Goal: Task Accomplishment & Management: Use online tool/utility

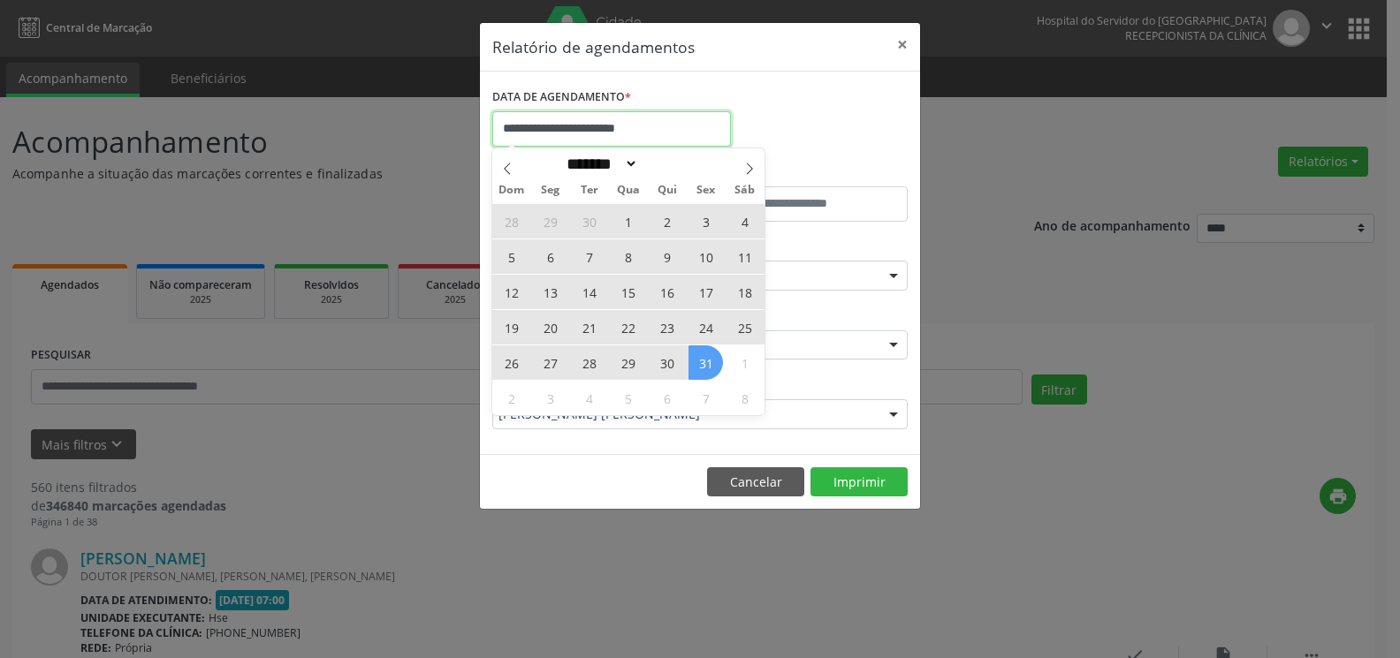
click at [675, 133] on input "**********" at bounding box center [611, 128] width 239 height 35
click at [511, 163] on icon at bounding box center [507, 169] width 12 height 12
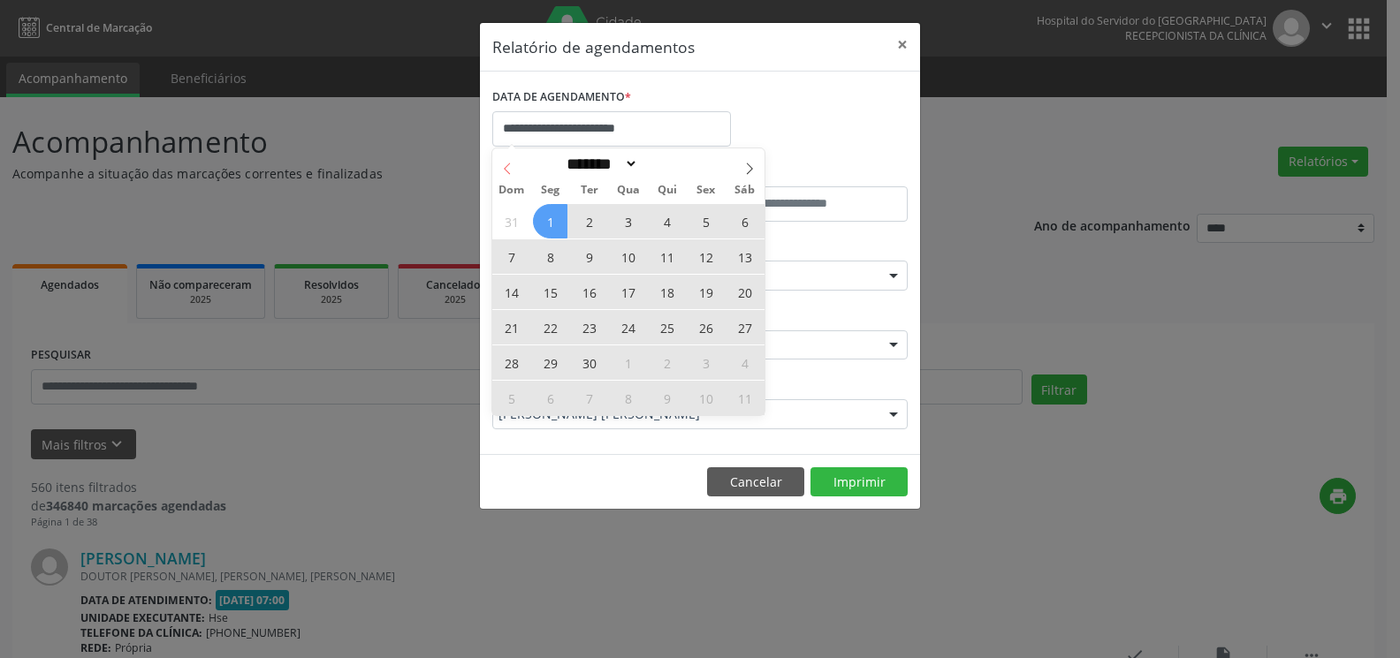
click at [511, 163] on icon at bounding box center [507, 169] width 12 height 12
select select "*"
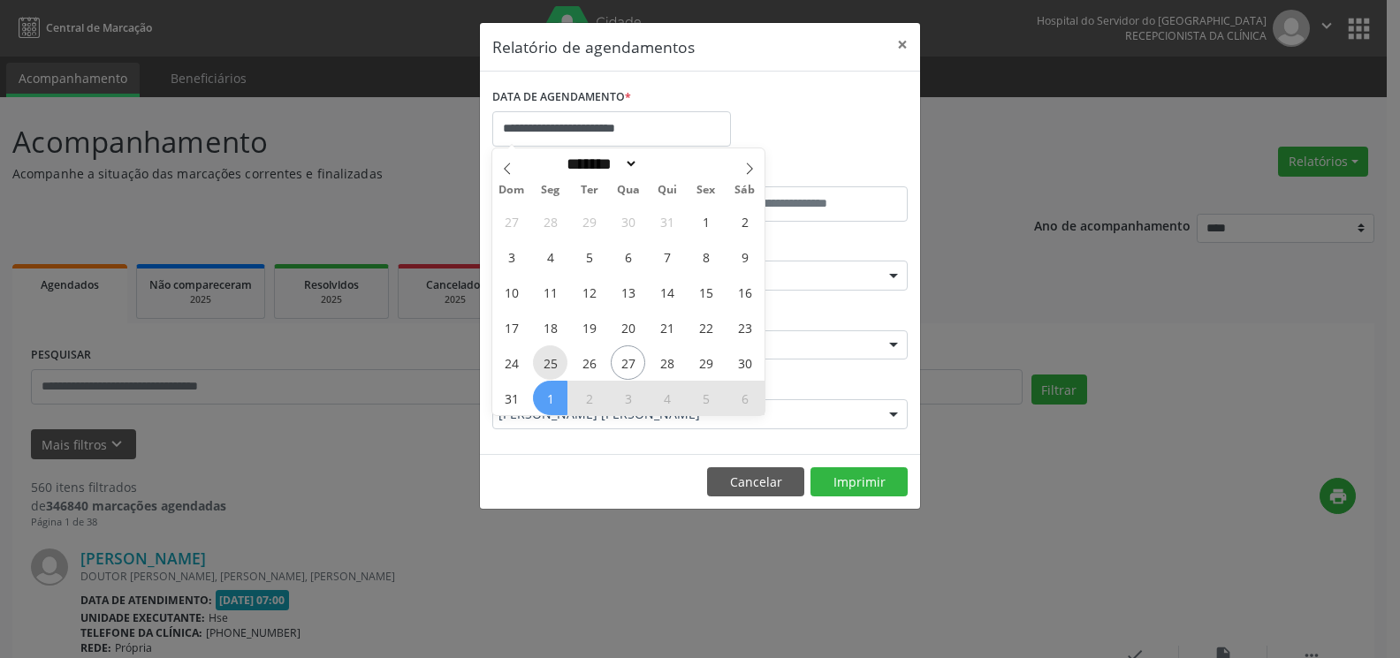
click at [551, 364] on span "25" at bounding box center [550, 362] width 34 height 34
type input "**********"
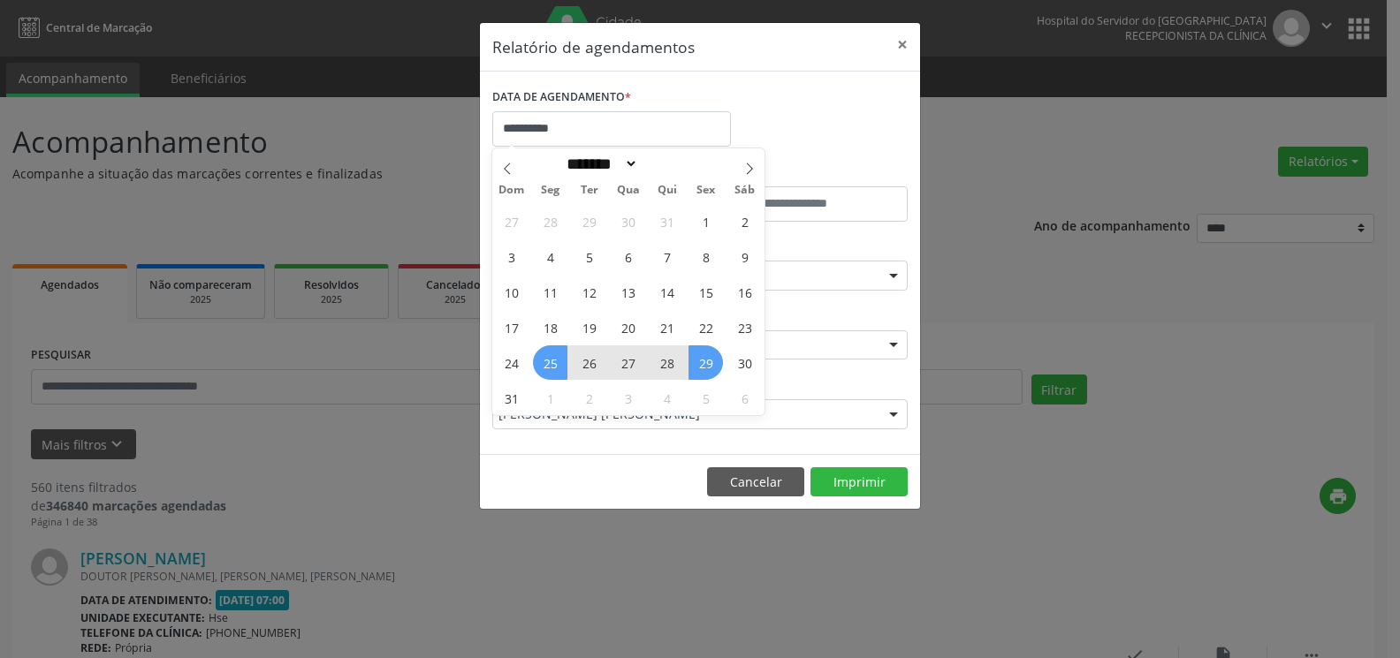
click at [713, 364] on span "29" at bounding box center [705, 362] width 34 height 34
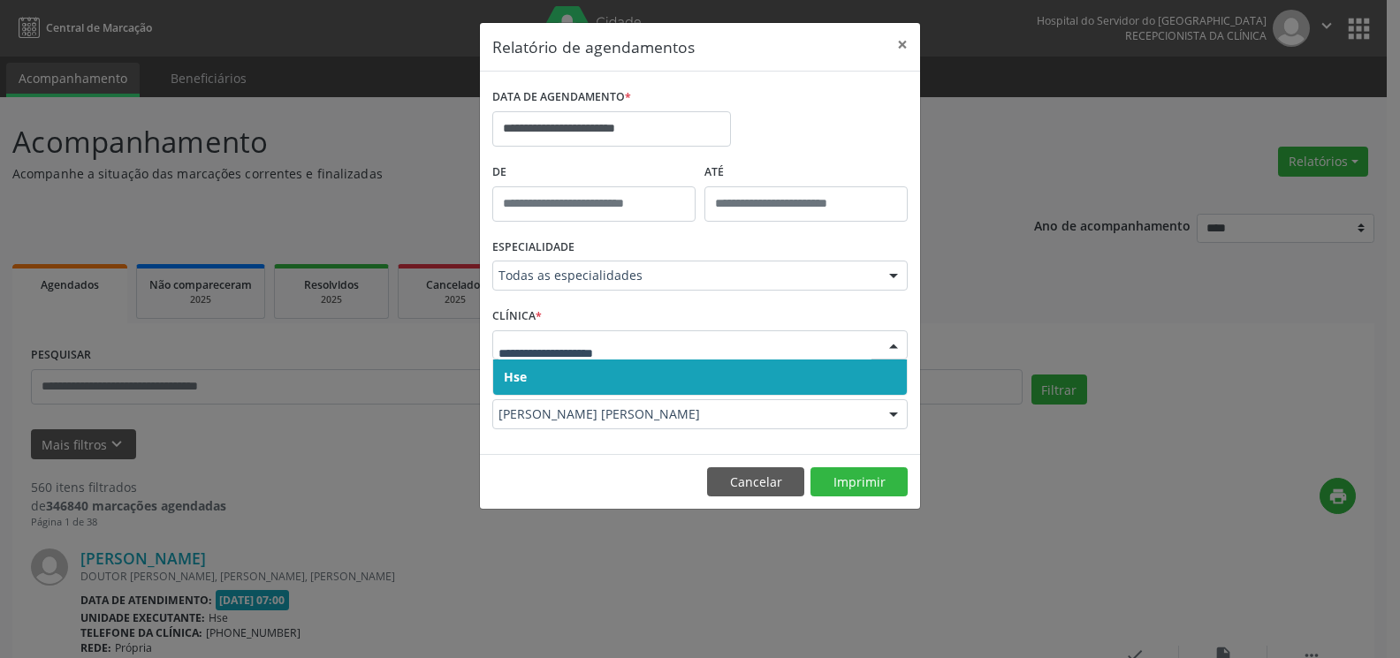
click at [708, 355] on div at bounding box center [699, 345] width 415 height 30
click at [705, 370] on span "Hse" at bounding box center [699, 377] width 413 height 35
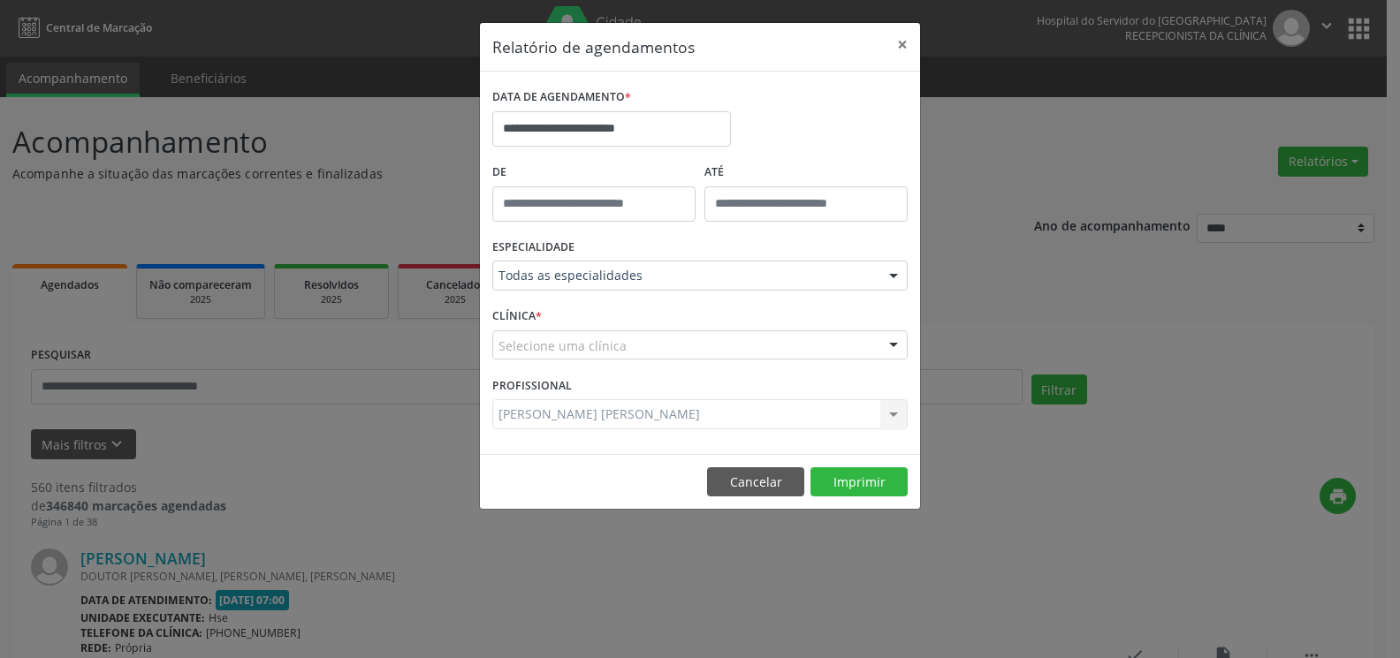
click at [701, 353] on div "Selecione uma clínica" at bounding box center [699, 345] width 415 height 30
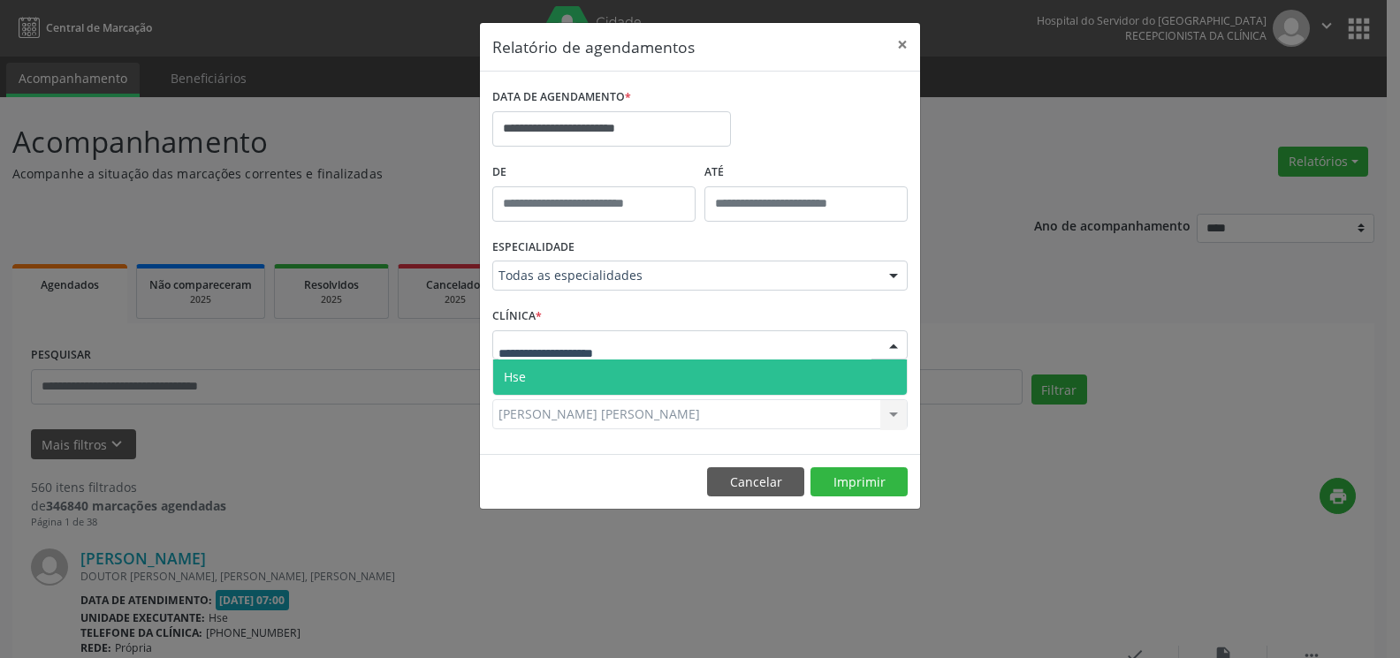
click at [700, 373] on span "Hse" at bounding box center [699, 377] width 413 height 35
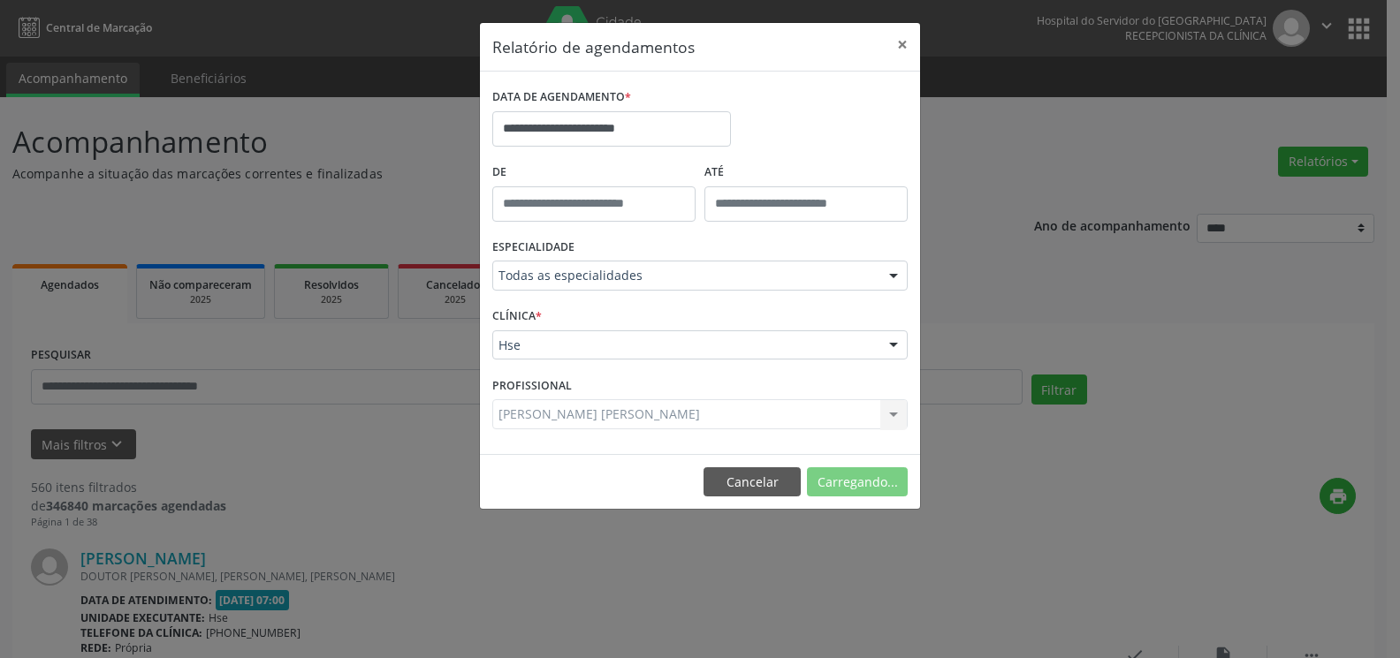
click at [706, 419] on div "[PERSON_NAME] [PERSON_NAME] Todos os profissionais [PERSON_NAME] Interaminense …" at bounding box center [699, 414] width 415 height 30
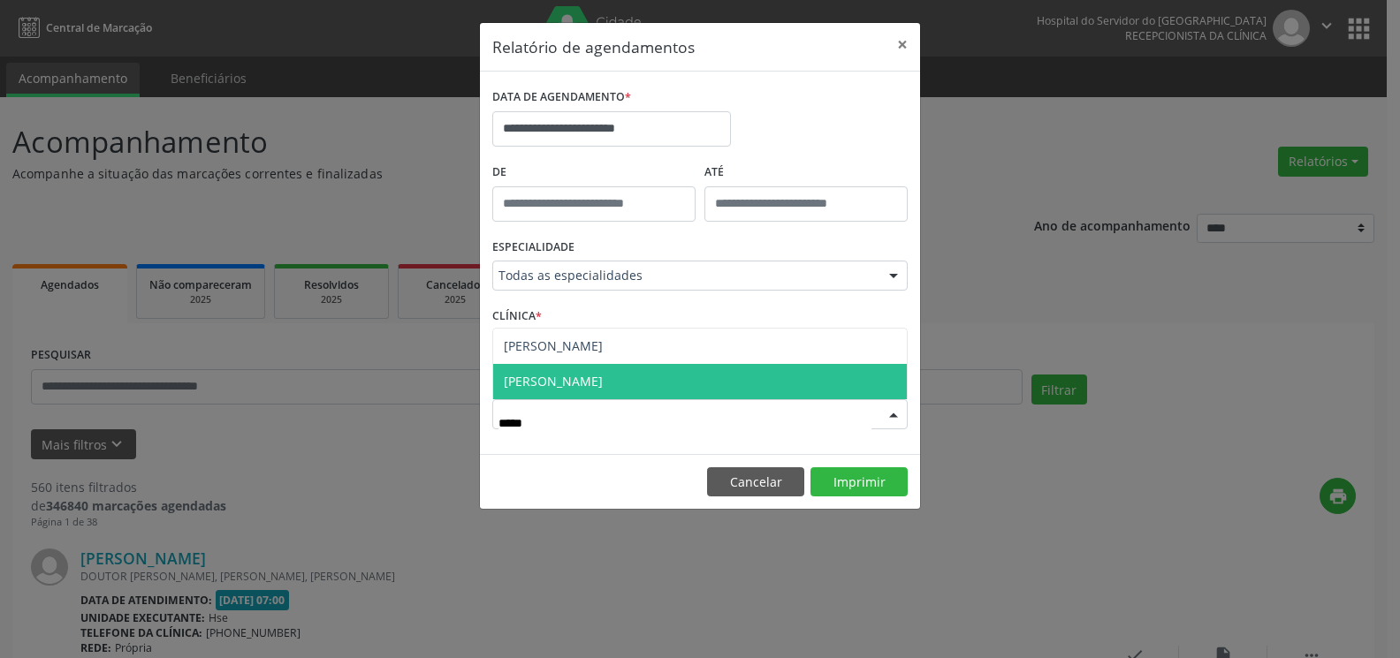
type input "******"
click at [694, 378] on span "[PERSON_NAME]" at bounding box center [699, 381] width 413 height 35
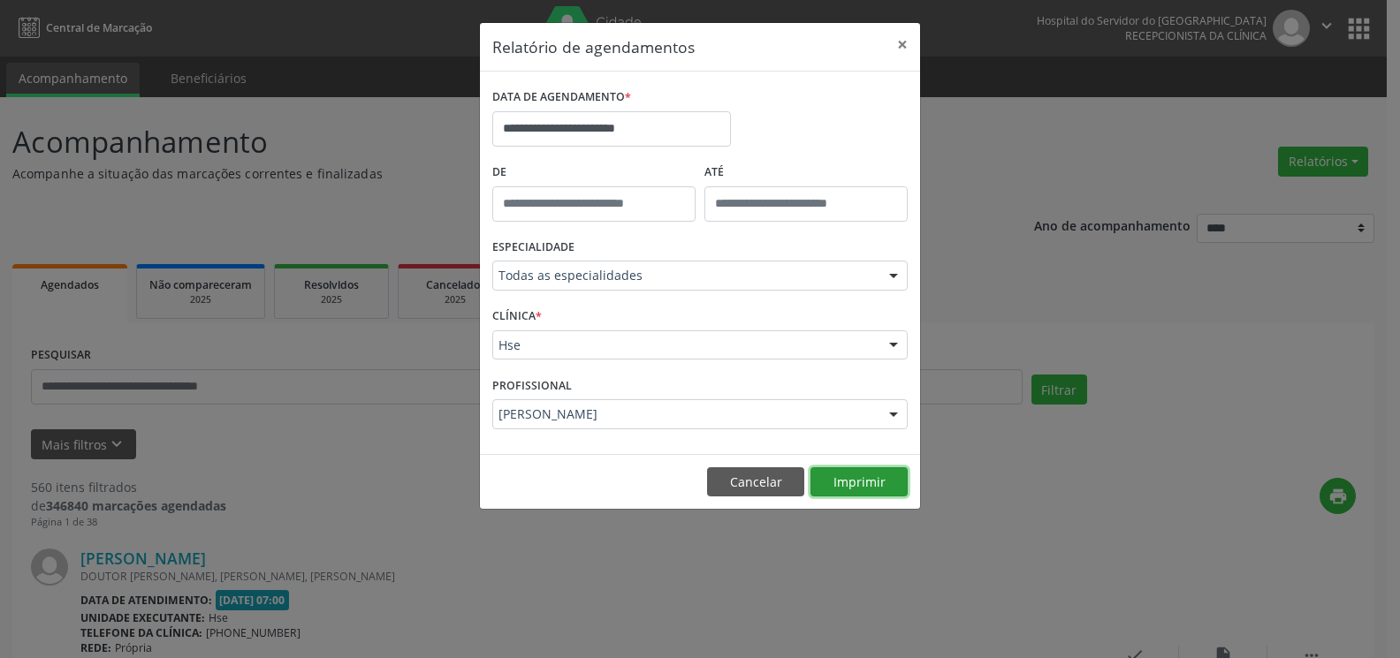
click at [868, 478] on button "Imprimir" at bounding box center [858, 482] width 97 height 30
click at [901, 47] on button "×" at bounding box center [901, 44] width 35 height 43
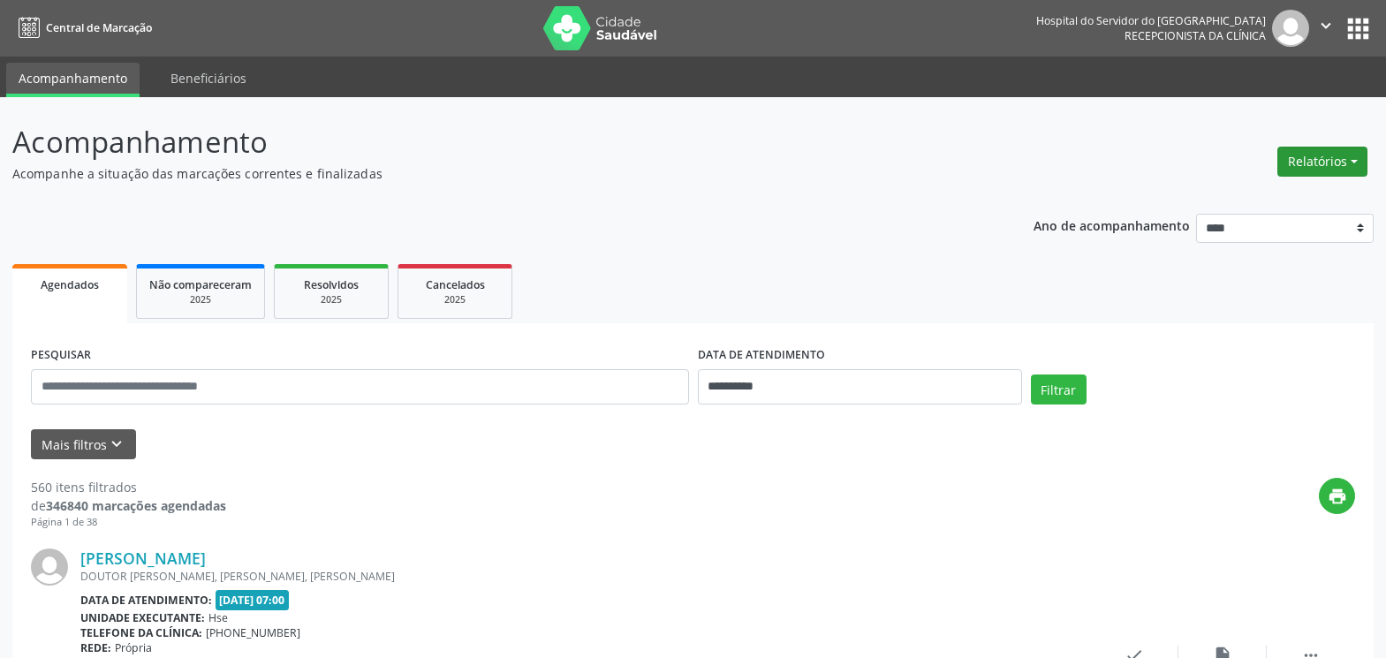
click at [1313, 170] on button "Relatórios" at bounding box center [1323, 162] width 90 height 30
click at [1277, 202] on link "Agendamentos" at bounding box center [1274, 199] width 190 height 25
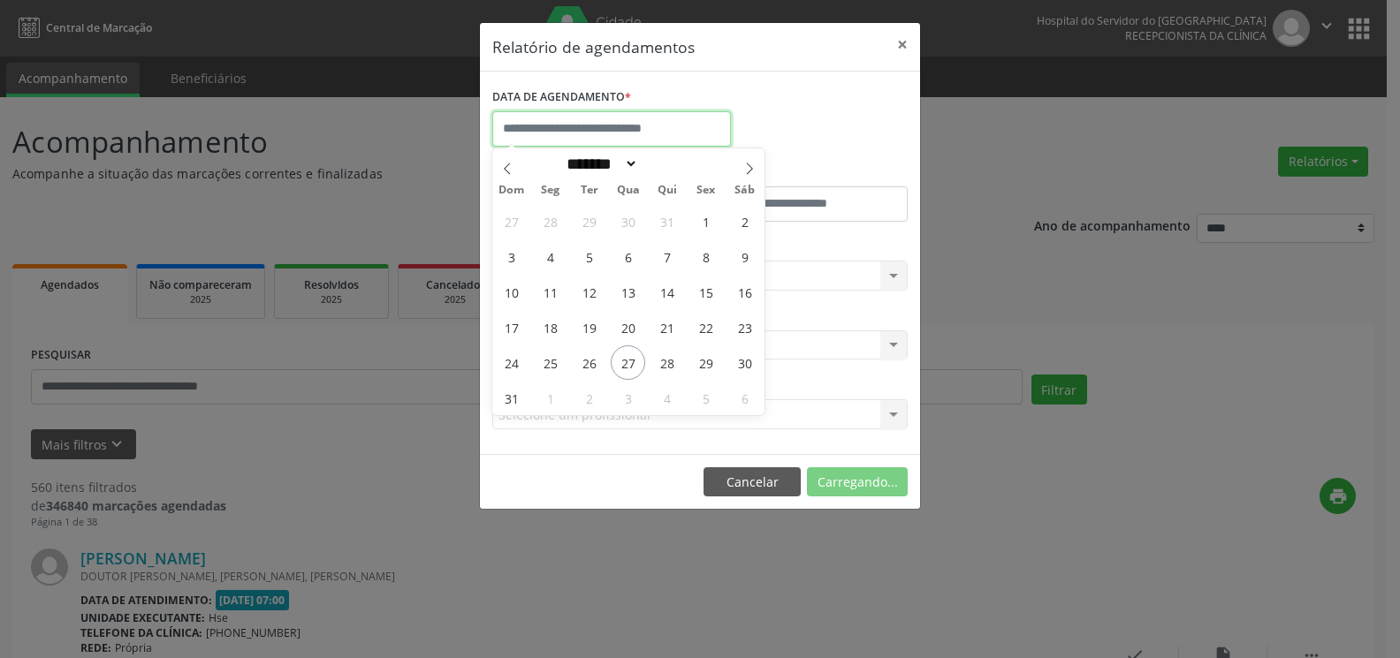
click at [626, 137] on input "text" at bounding box center [611, 128] width 239 height 35
click at [749, 171] on icon at bounding box center [749, 169] width 12 height 12
select select "*"
click at [553, 225] on span "1" at bounding box center [550, 221] width 34 height 34
type input "**********"
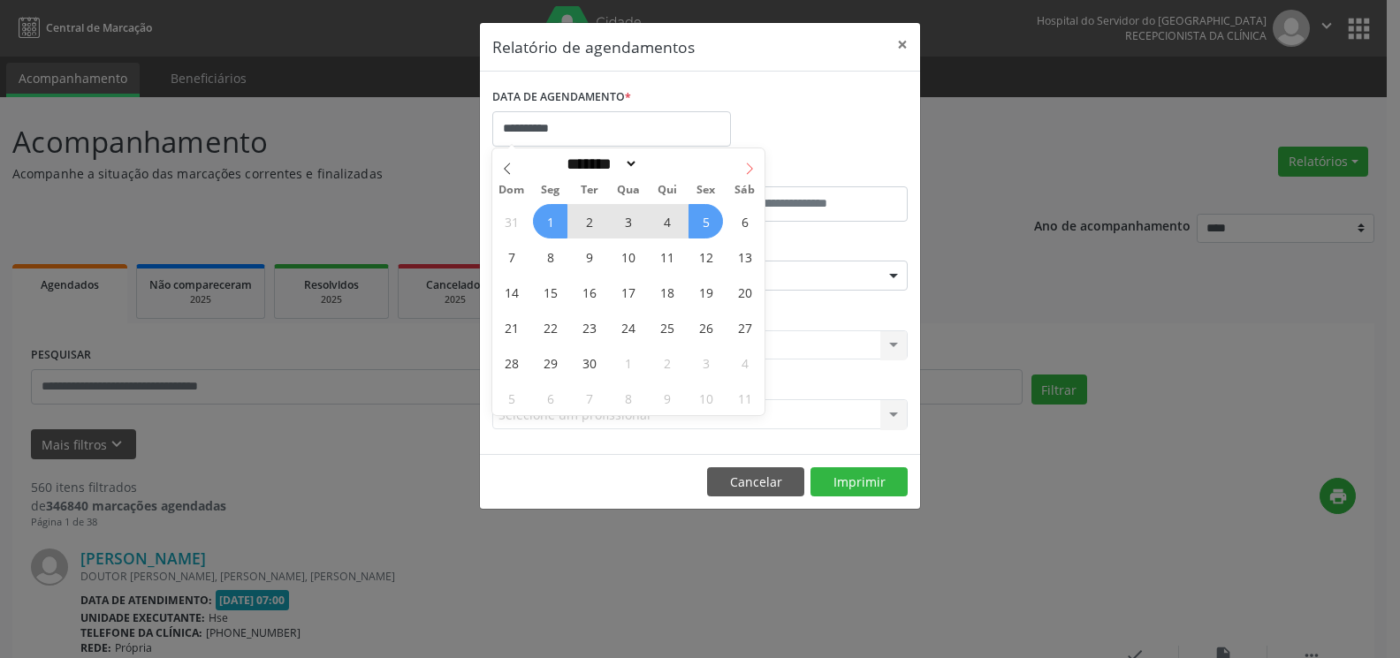
click at [749, 176] on span at bounding box center [749, 163] width 30 height 30
select select "*"
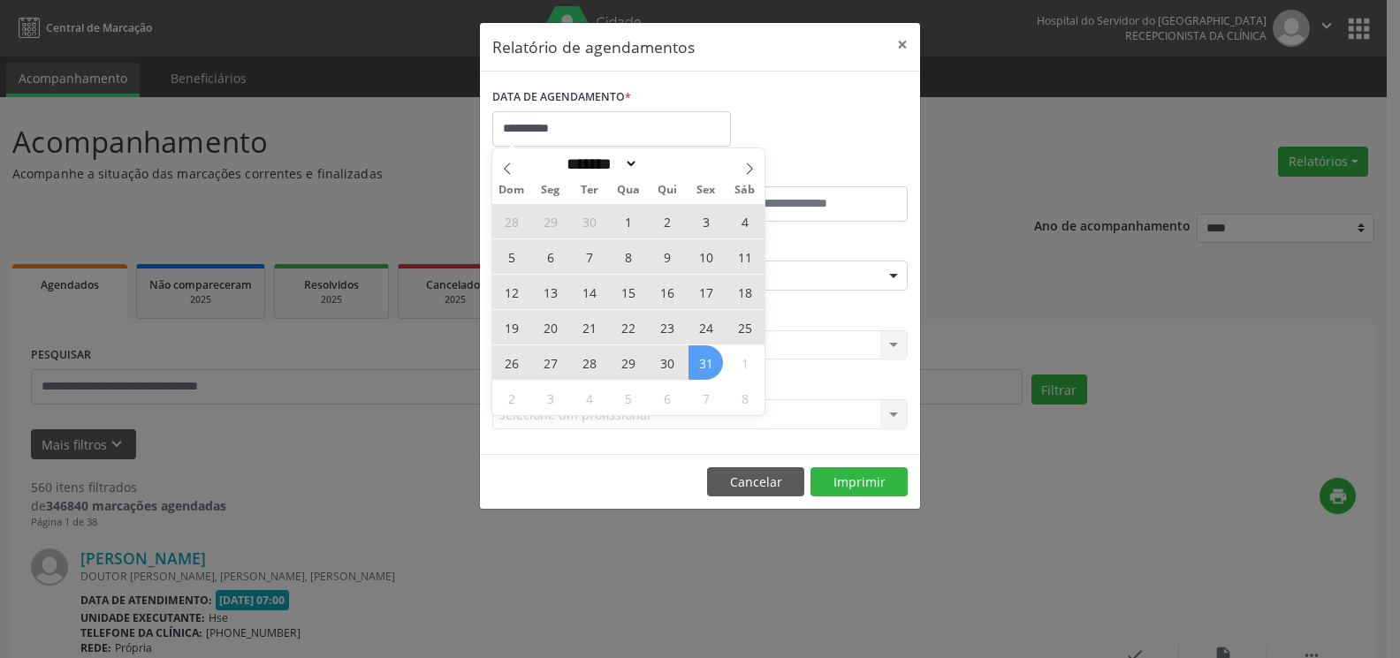
click at [709, 376] on span "31" at bounding box center [705, 362] width 34 height 34
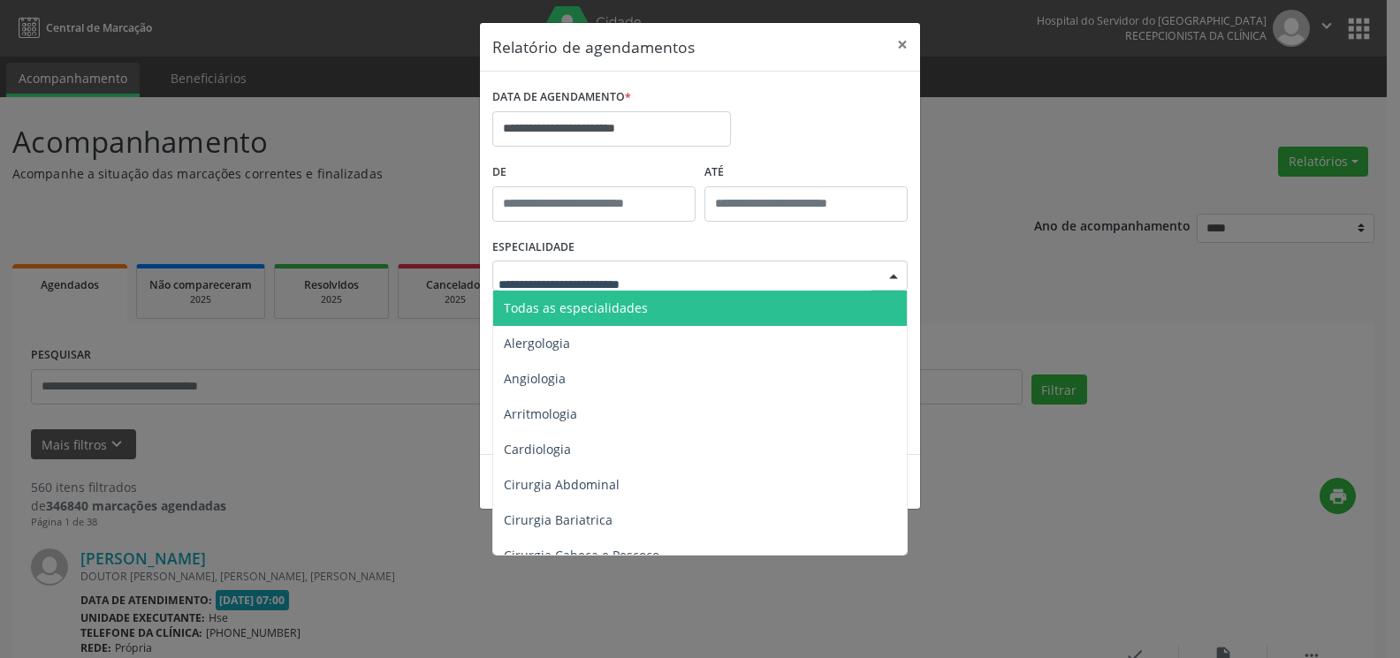
click at [712, 283] on div at bounding box center [699, 276] width 415 height 30
click at [709, 299] on span "Todas as especialidades" at bounding box center [701, 308] width 416 height 35
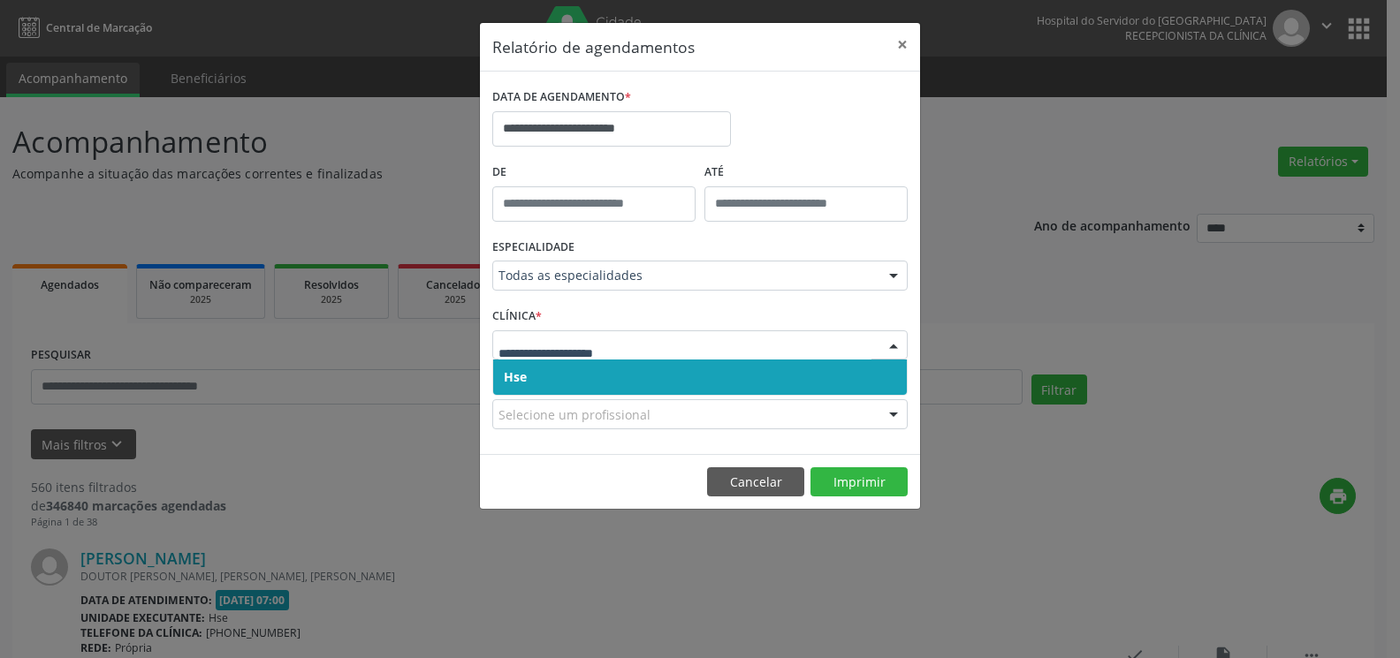
click at [687, 373] on span "Hse" at bounding box center [699, 377] width 413 height 35
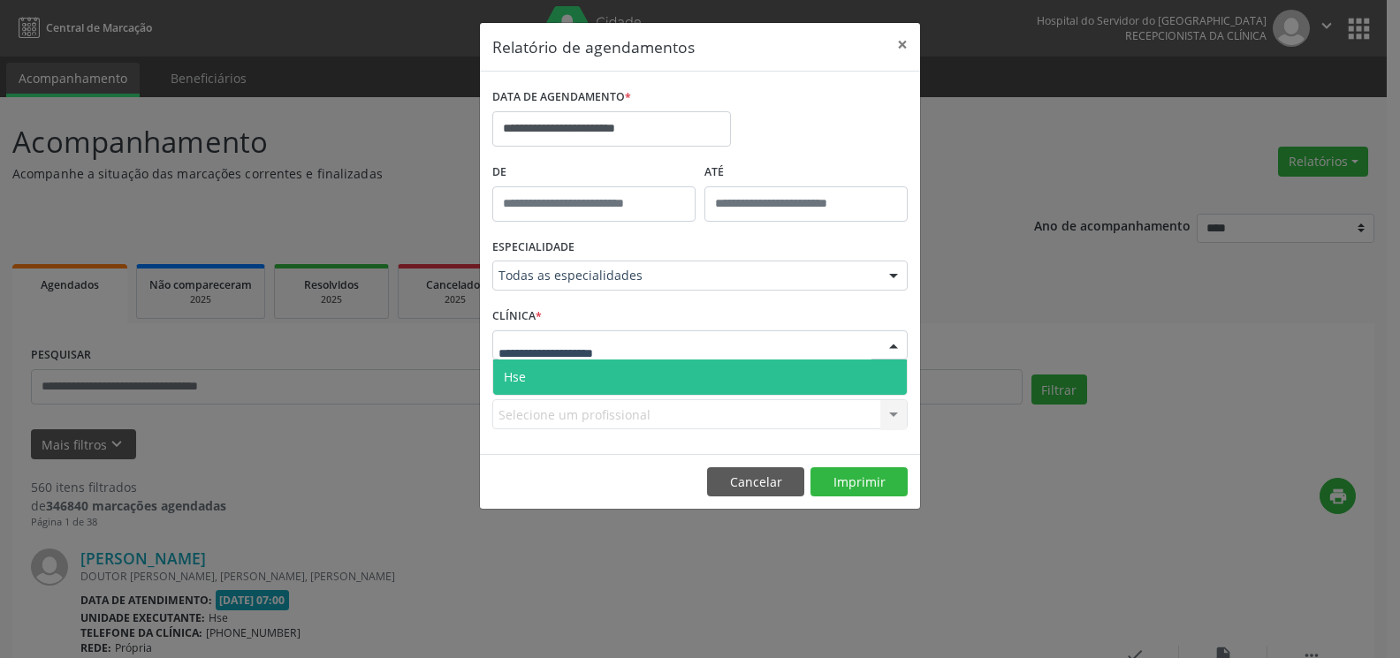
click at [687, 340] on div at bounding box center [699, 345] width 415 height 30
click at [687, 383] on span "Hse" at bounding box center [699, 377] width 413 height 35
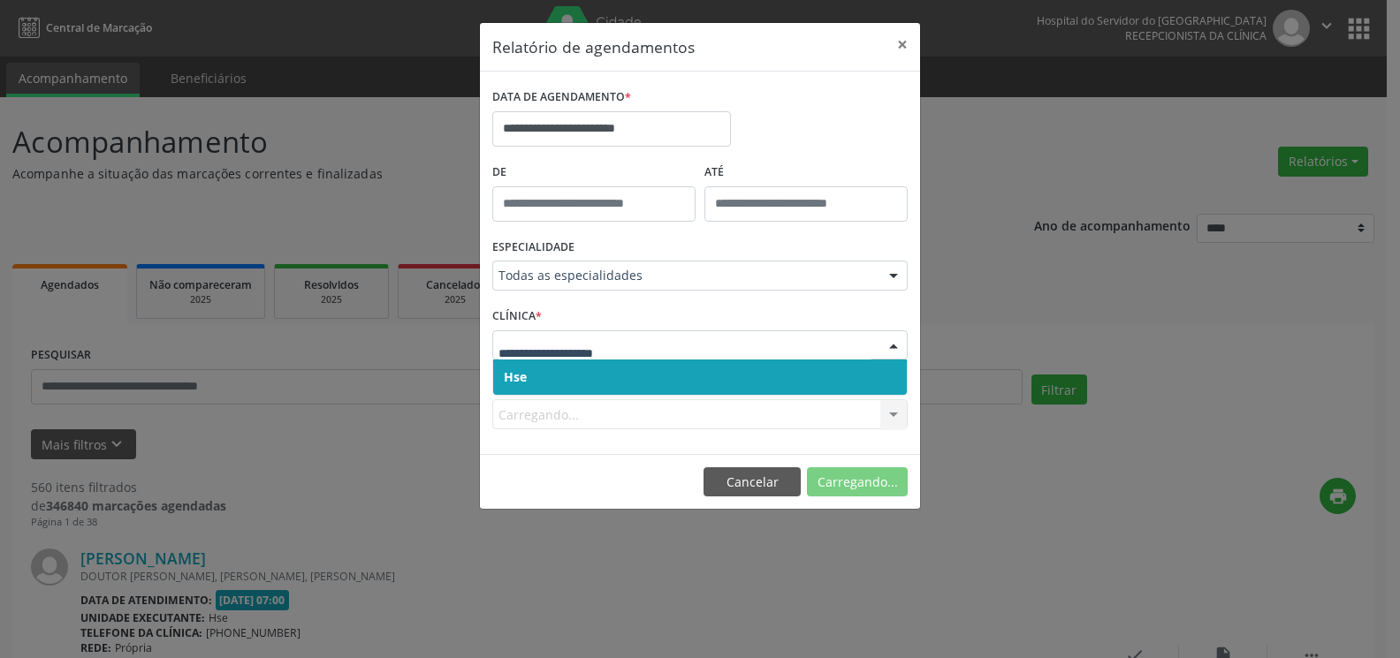
click at [680, 377] on span "Hse" at bounding box center [699, 377] width 413 height 35
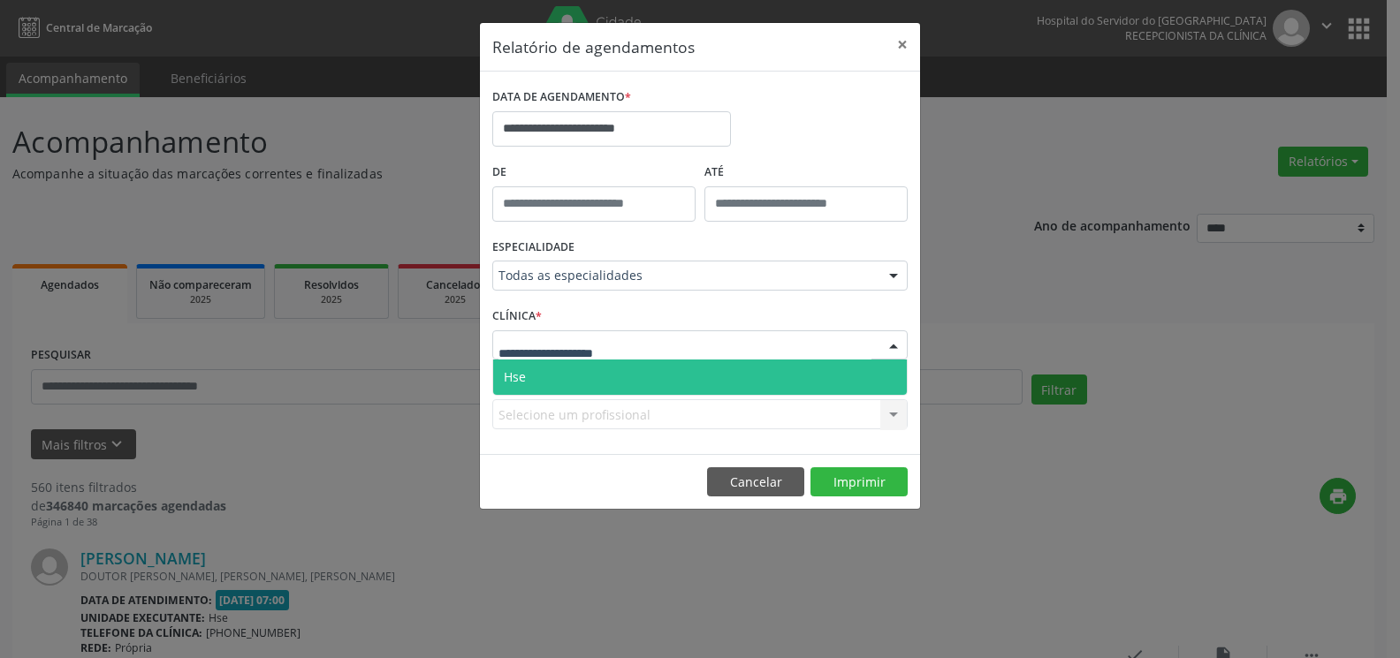
click at [689, 342] on div at bounding box center [699, 345] width 415 height 30
click at [682, 383] on span "Hse" at bounding box center [699, 377] width 413 height 35
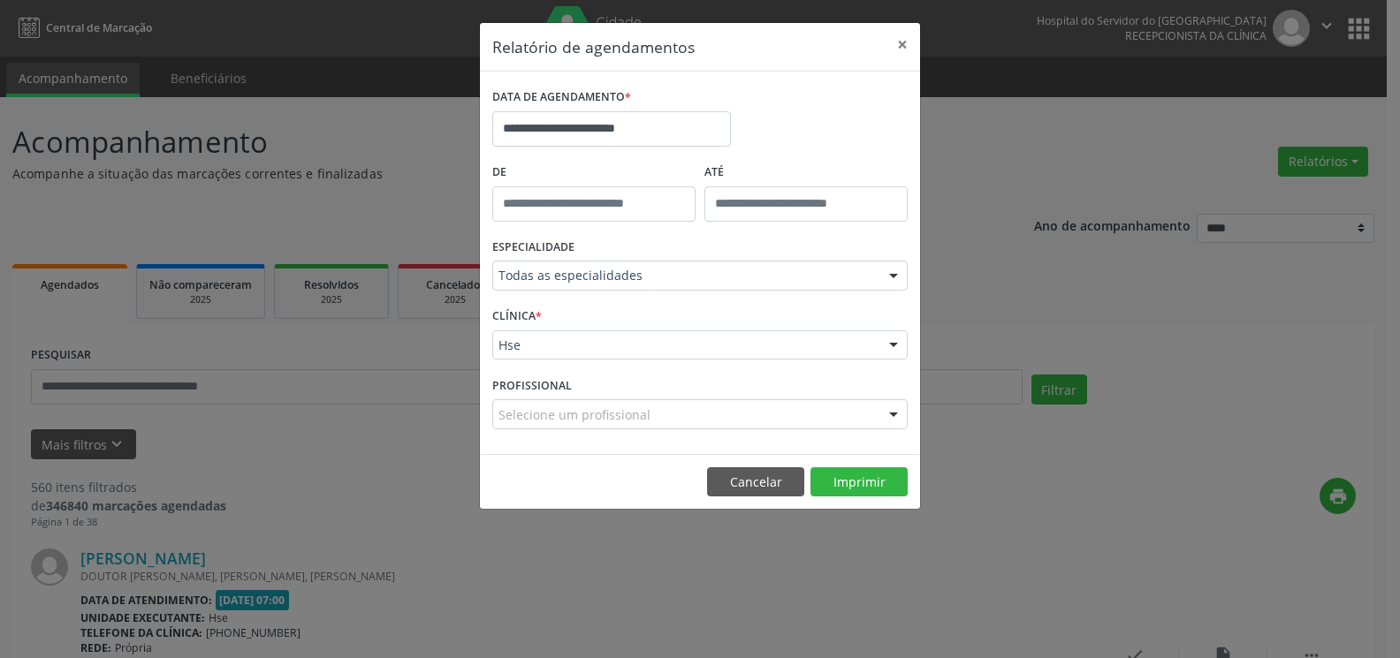
click at [671, 417] on div "Selecione um profissional" at bounding box center [699, 414] width 415 height 30
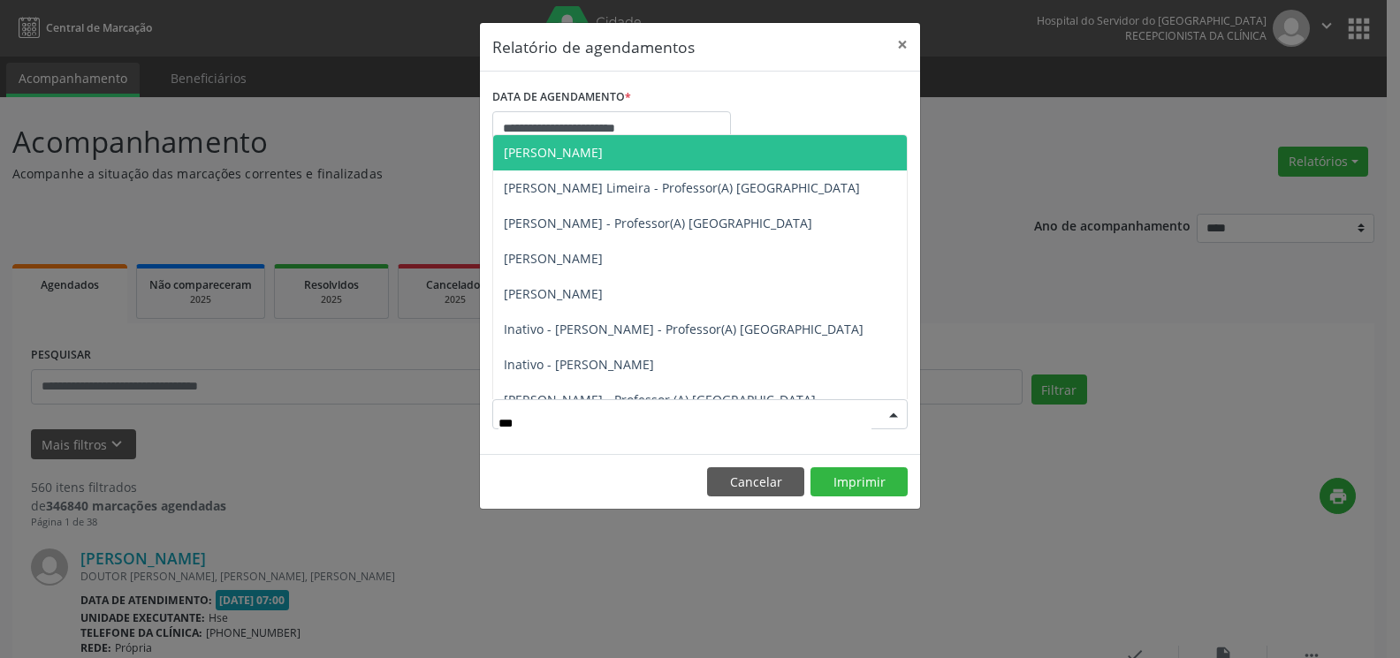
type input "****"
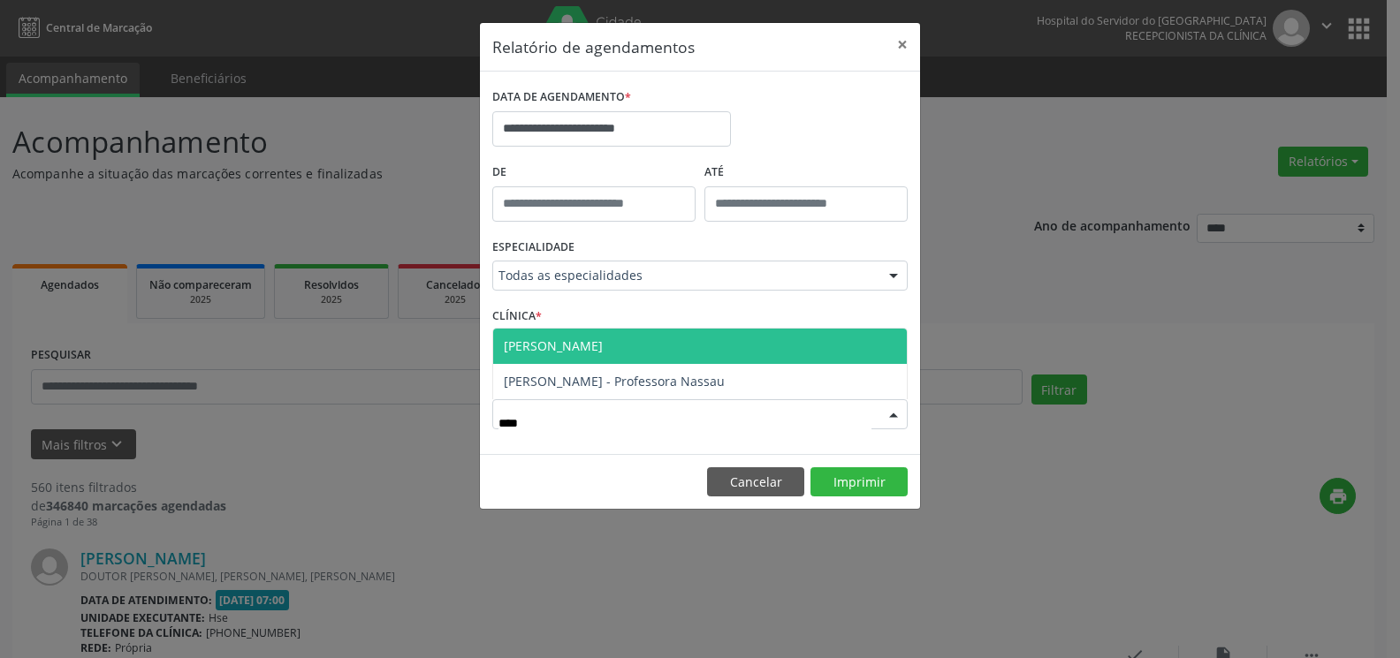
click at [660, 349] on span "[PERSON_NAME]" at bounding box center [699, 346] width 413 height 35
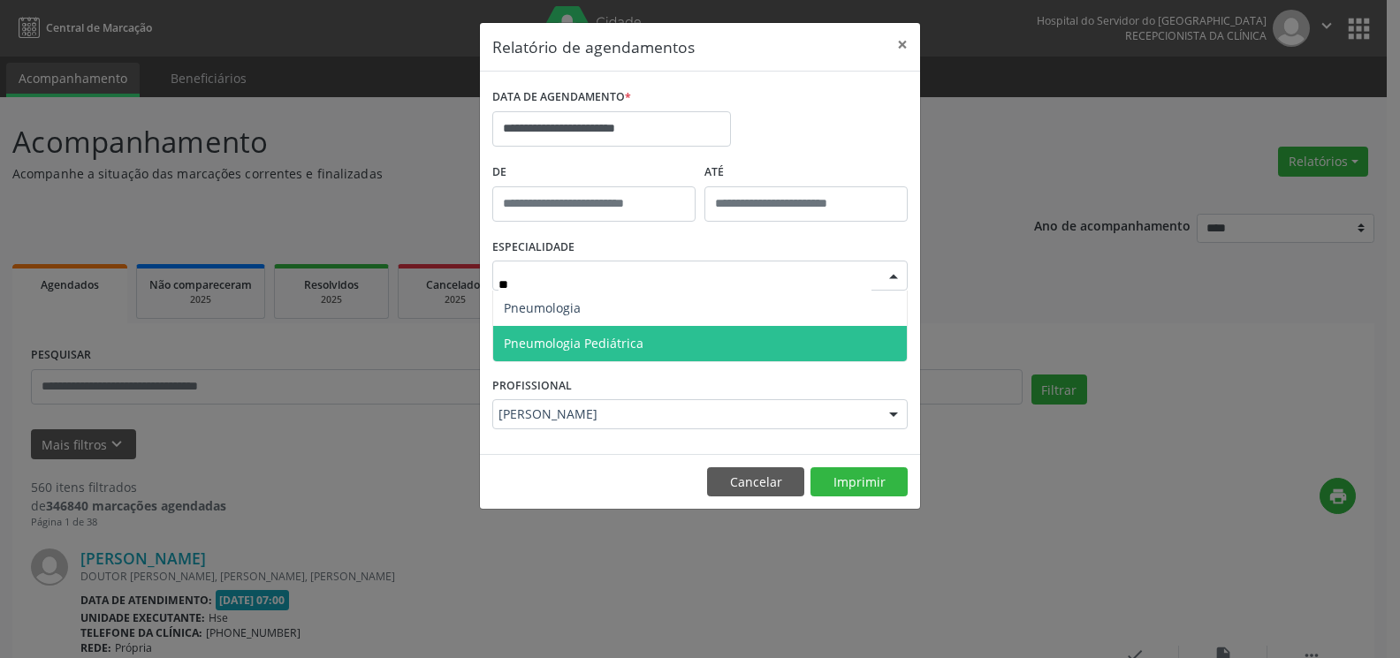
type input "***"
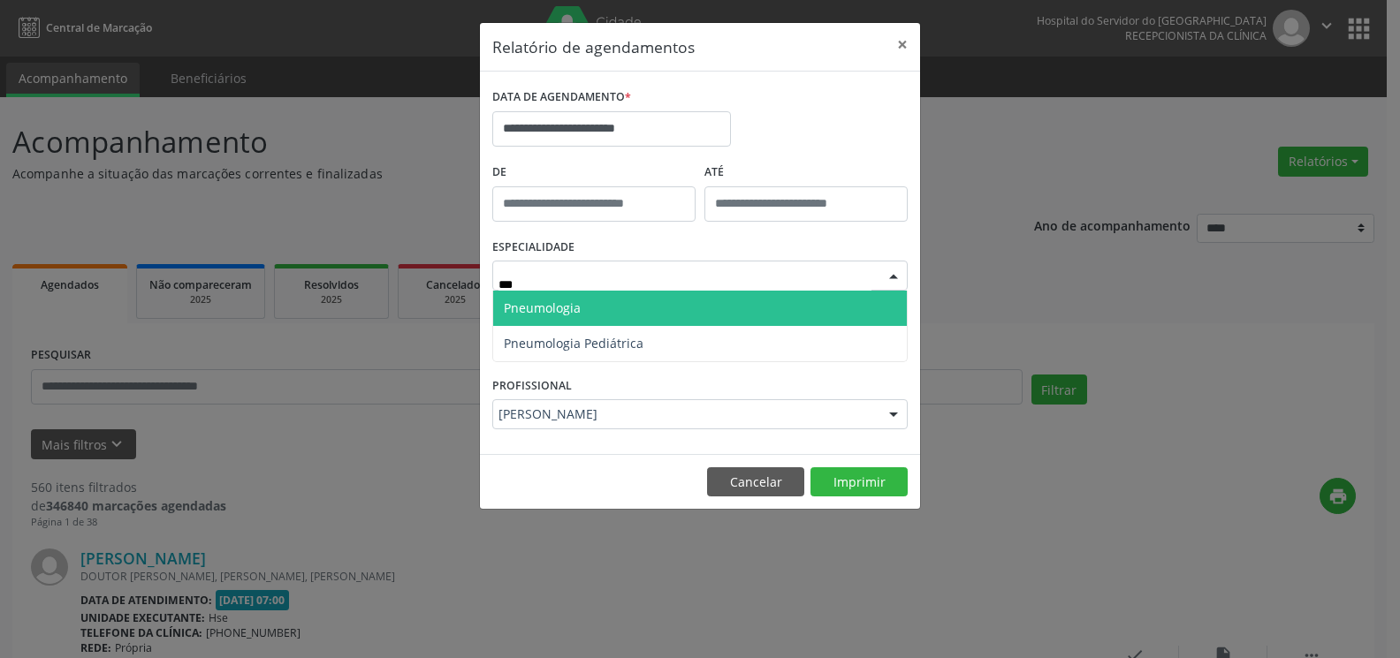
click at [667, 309] on span "Pneumologia" at bounding box center [699, 308] width 413 height 35
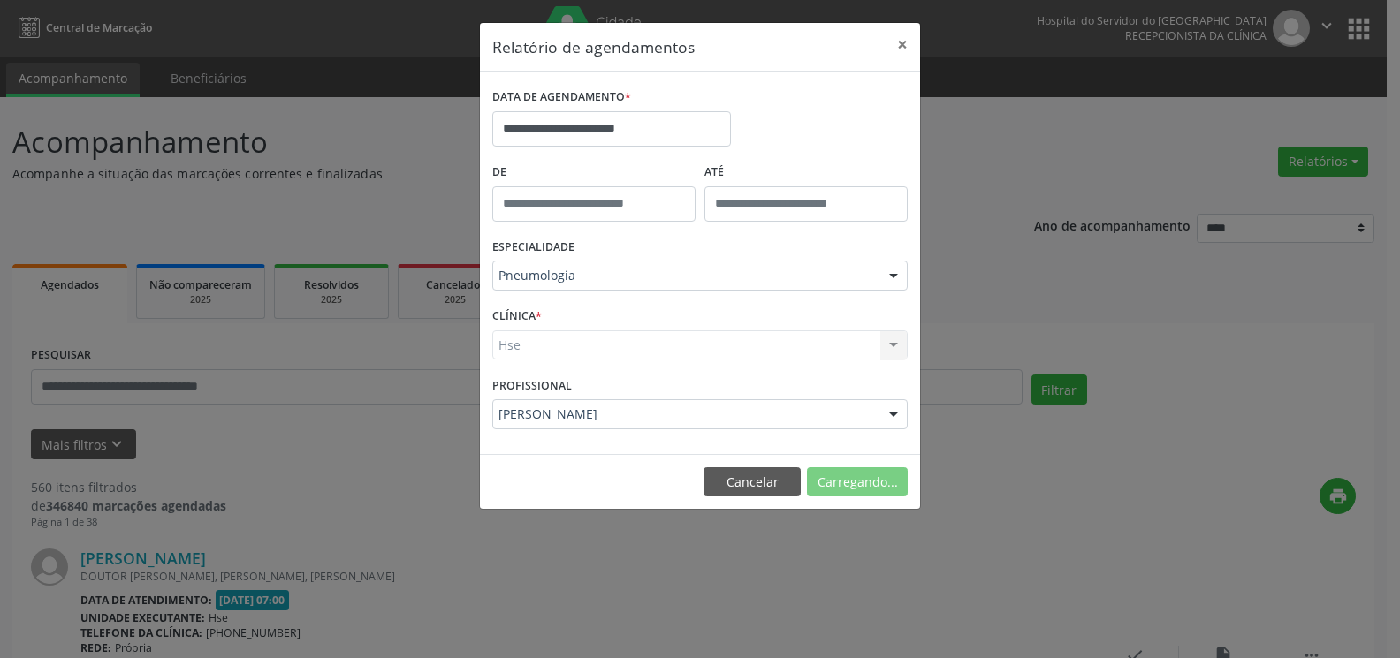
click at [666, 340] on div "Hse Hse Nenhum resultado encontrado para: " " Não há nenhuma opção para ser exi…" at bounding box center [699, 345] width 415 height 30
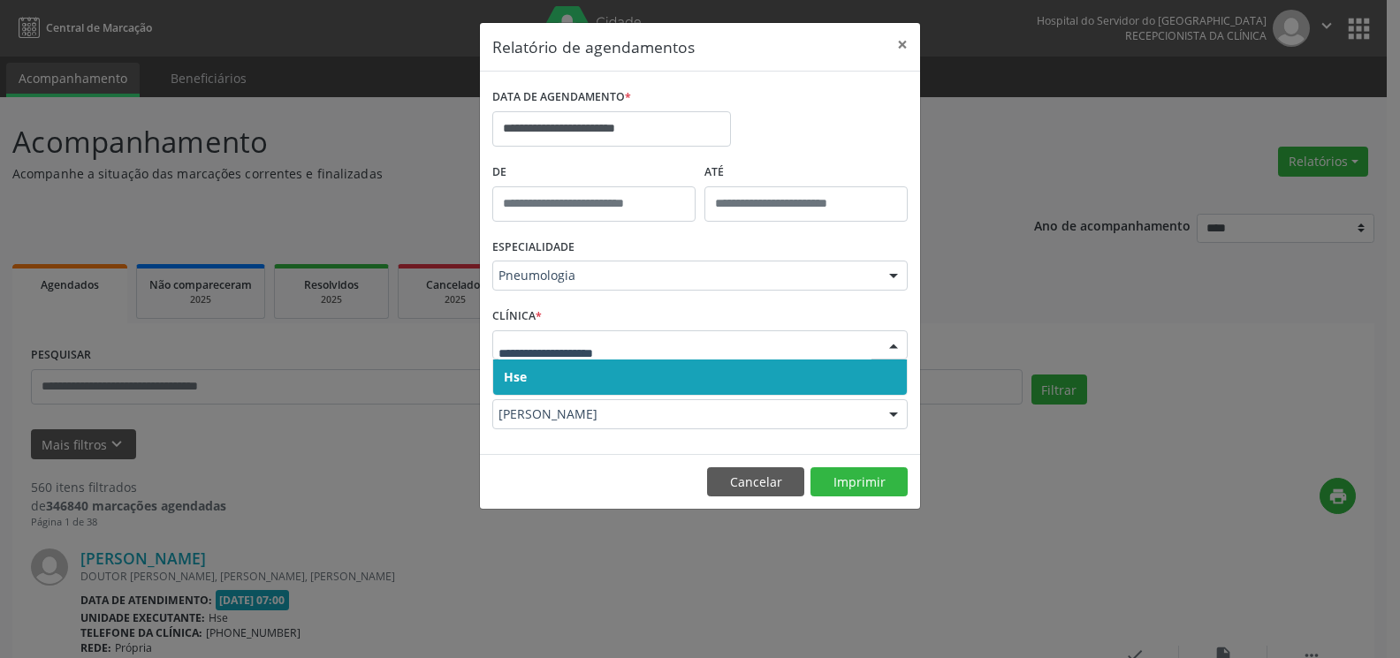
click at [668, 385] on span "Hse" at bounding box center [699, 377] width 413 height 35
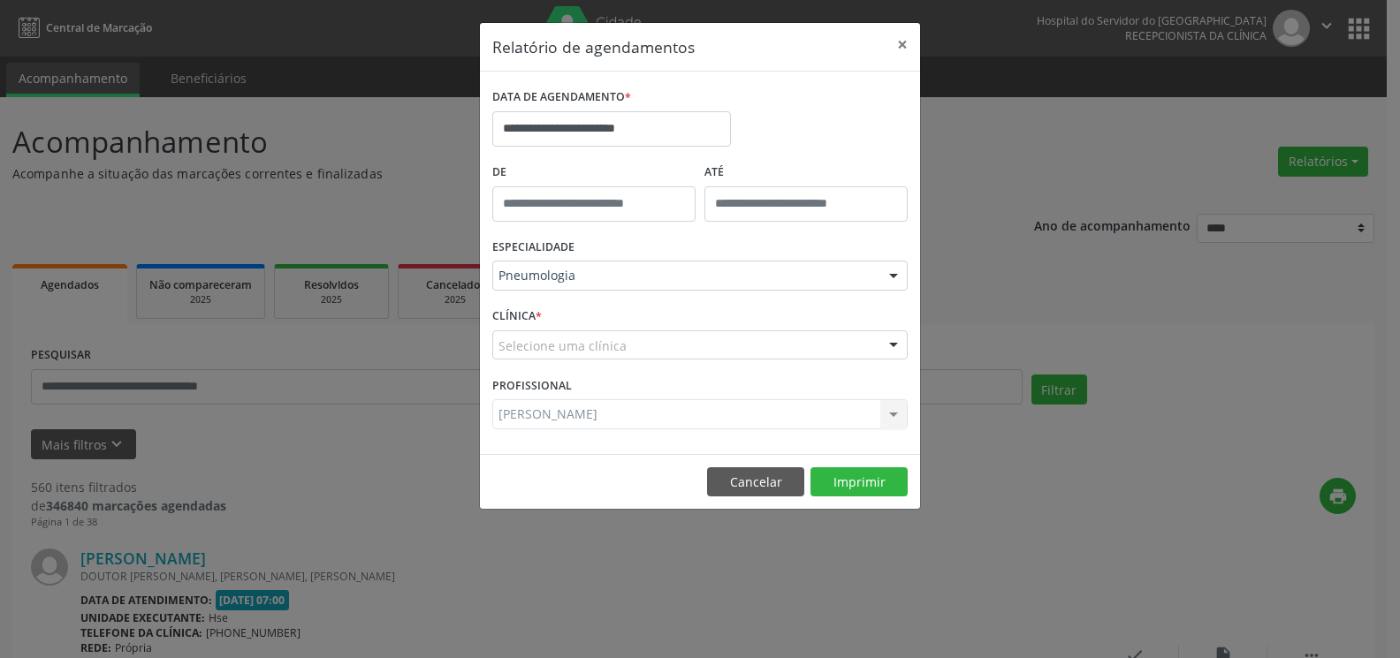
click at [670, 351] on div "Selecione uma clínica" at bounding box center [699, 345] width 415 height 30
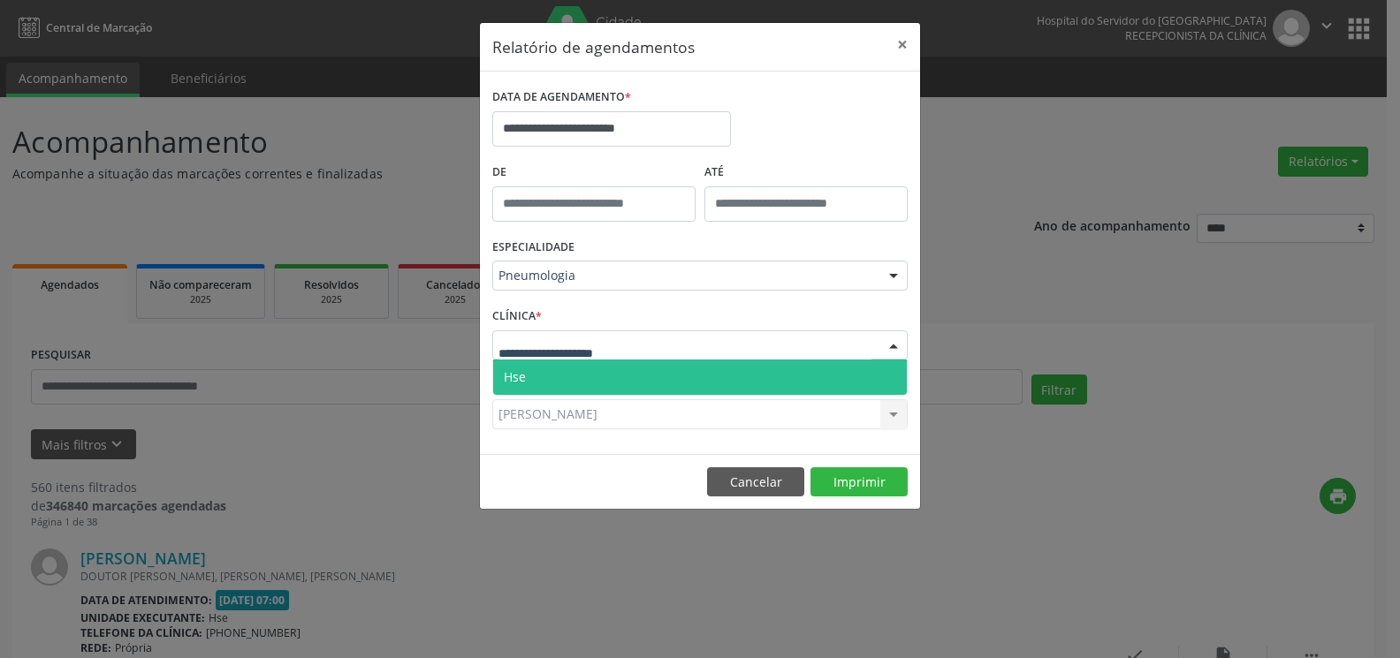
click at [670, 368] on span "Hse" at bounding box center [699, 377] width 413 height 35
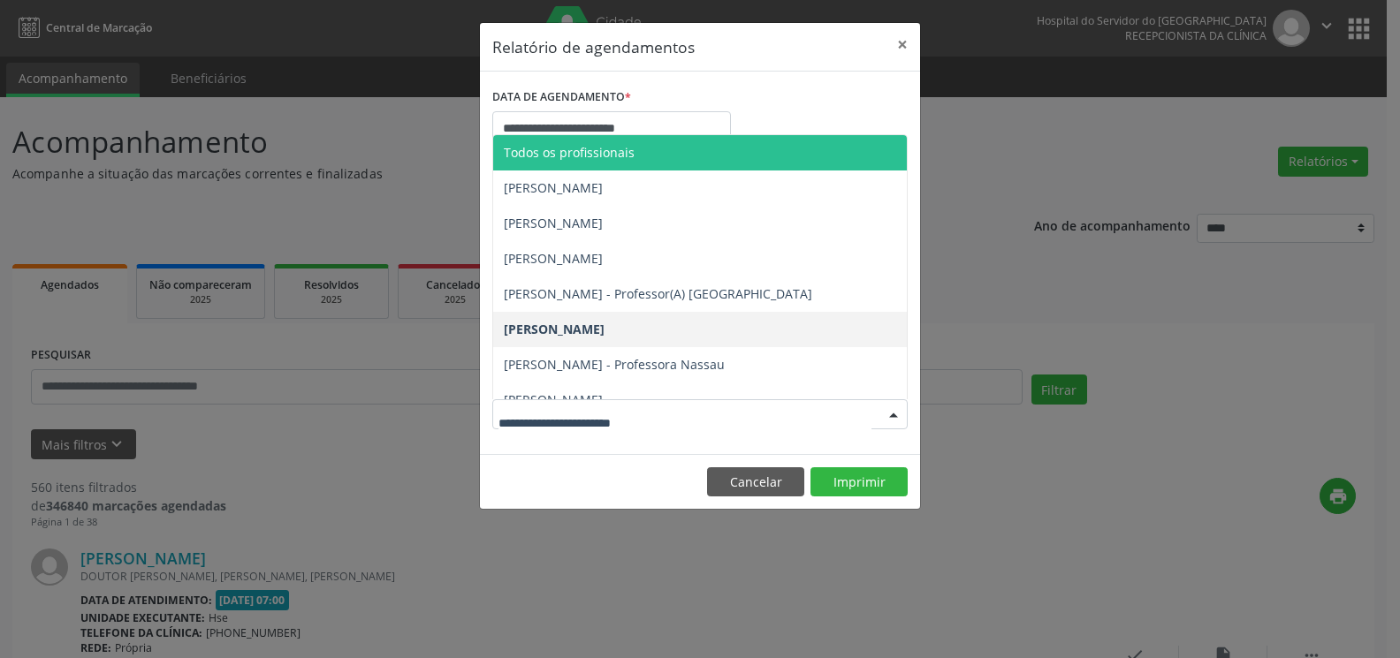
click at [654, 156] on span "Todos os profissionais" at bounding box center [699, 152] width 413 height 35
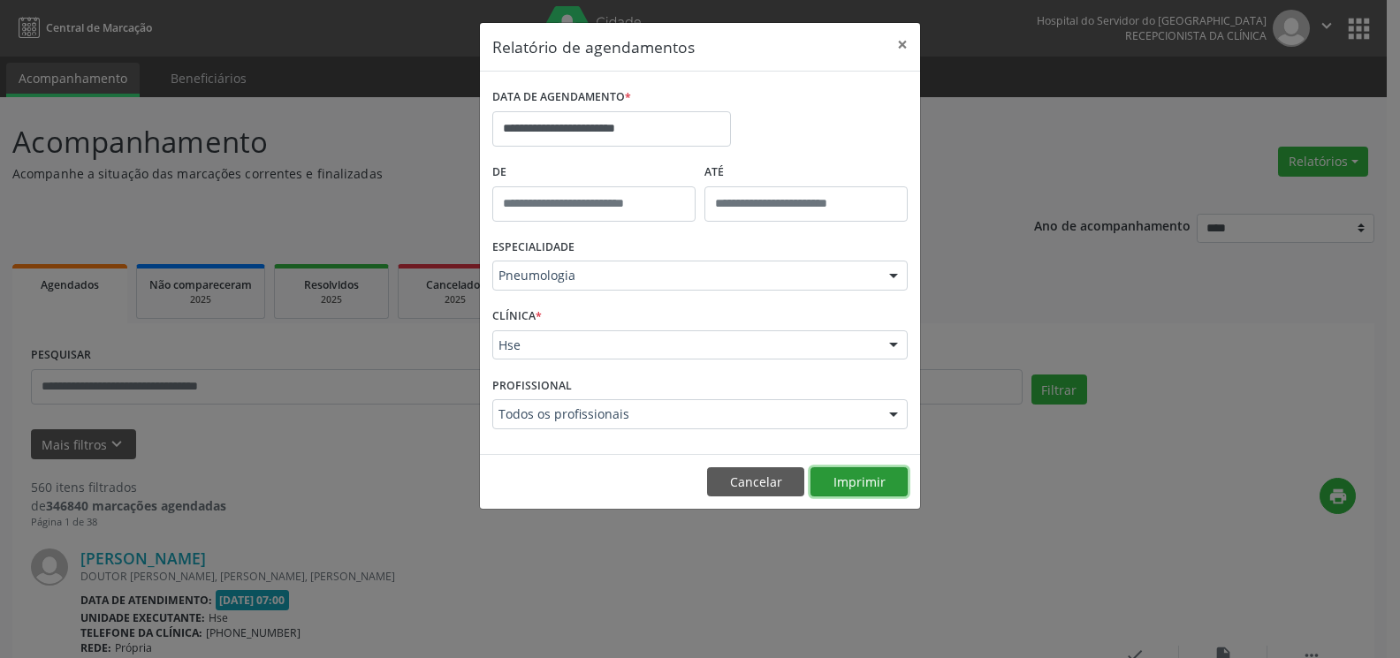
click at [824, 486] on button "Imprimir" at bounding box center [858, 482] width 97 height 30
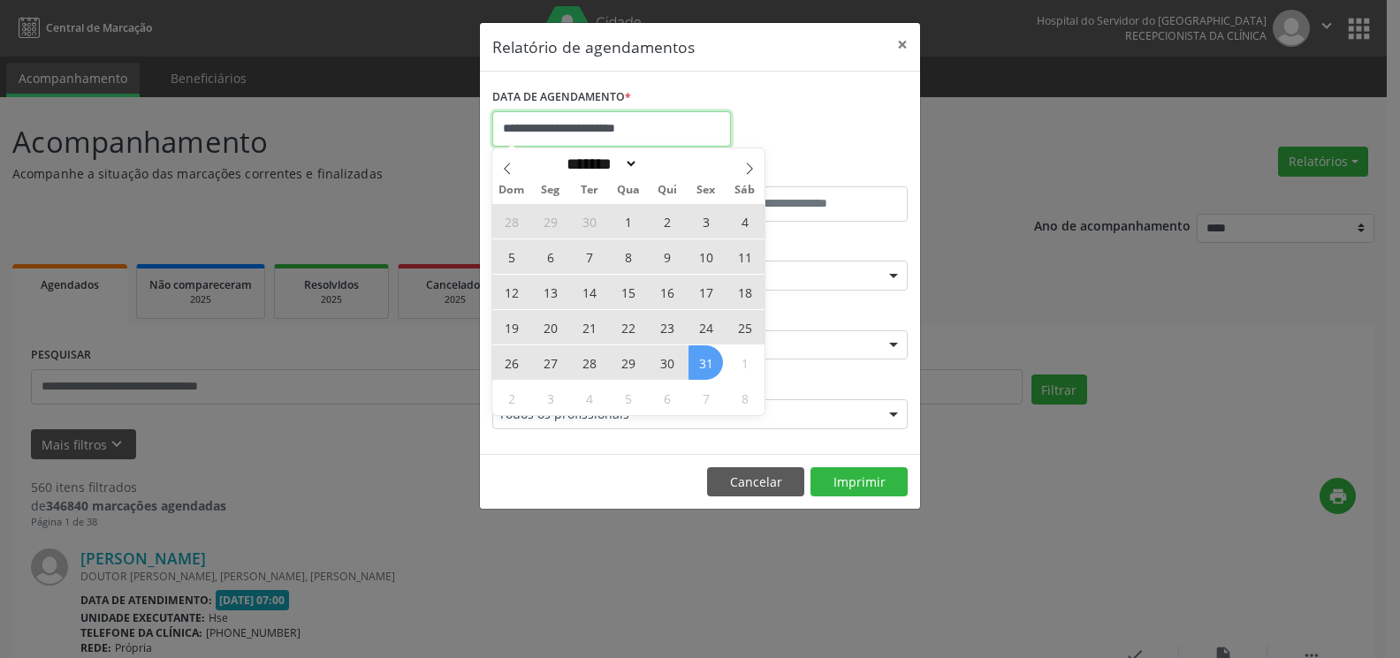
click at [611, 122] on input "**********" at bounding box center [611, 128] width 239 height 35
click at [501, 171] on icon at bounding box center [507, 169] width 12 height 12
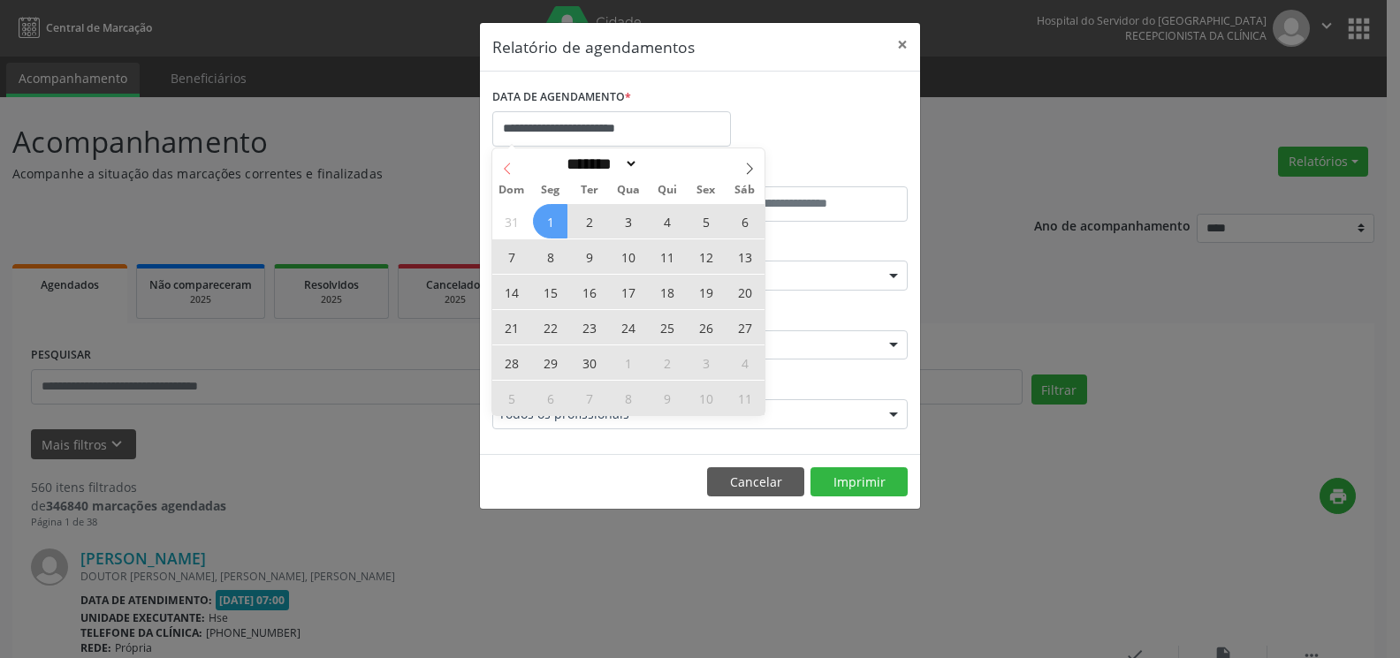
click at [501, 171] on icon at bounding box center [507, 169] width 12 height 12
select select "*"
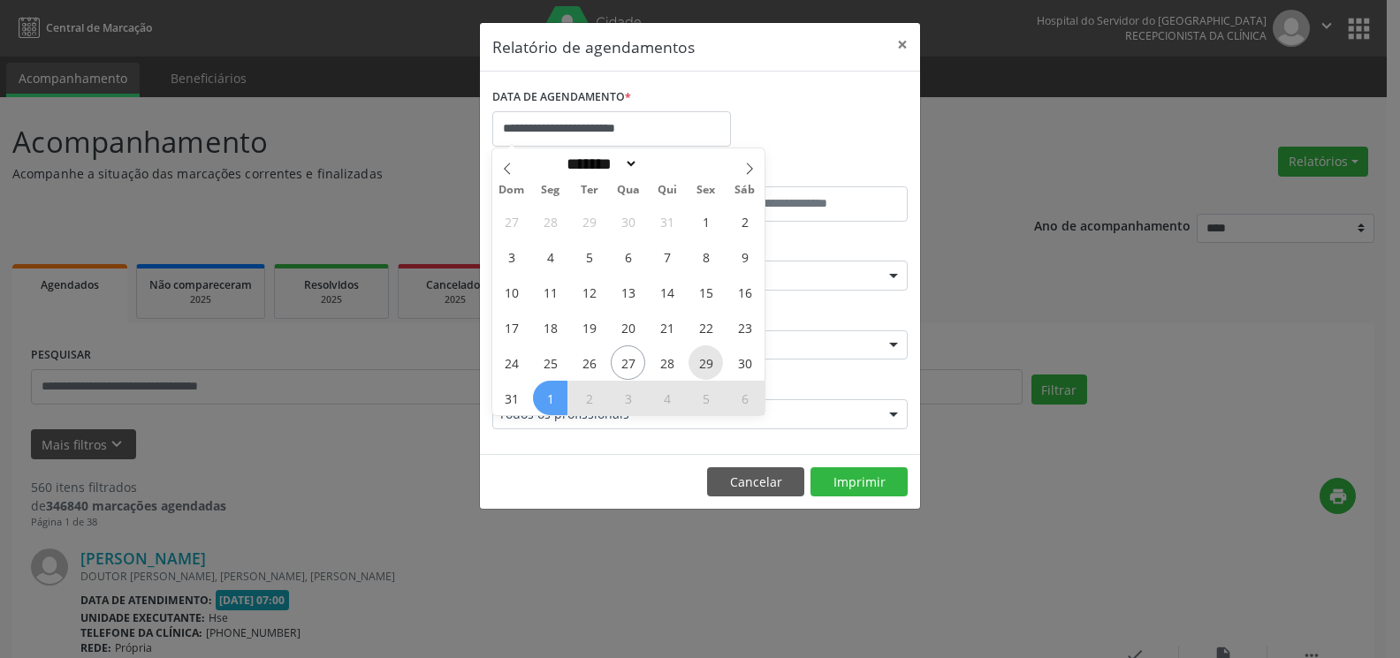
click at [704, 371] on span "29" at bounding box center [705, 362] width 34 height 34
type input "**********"
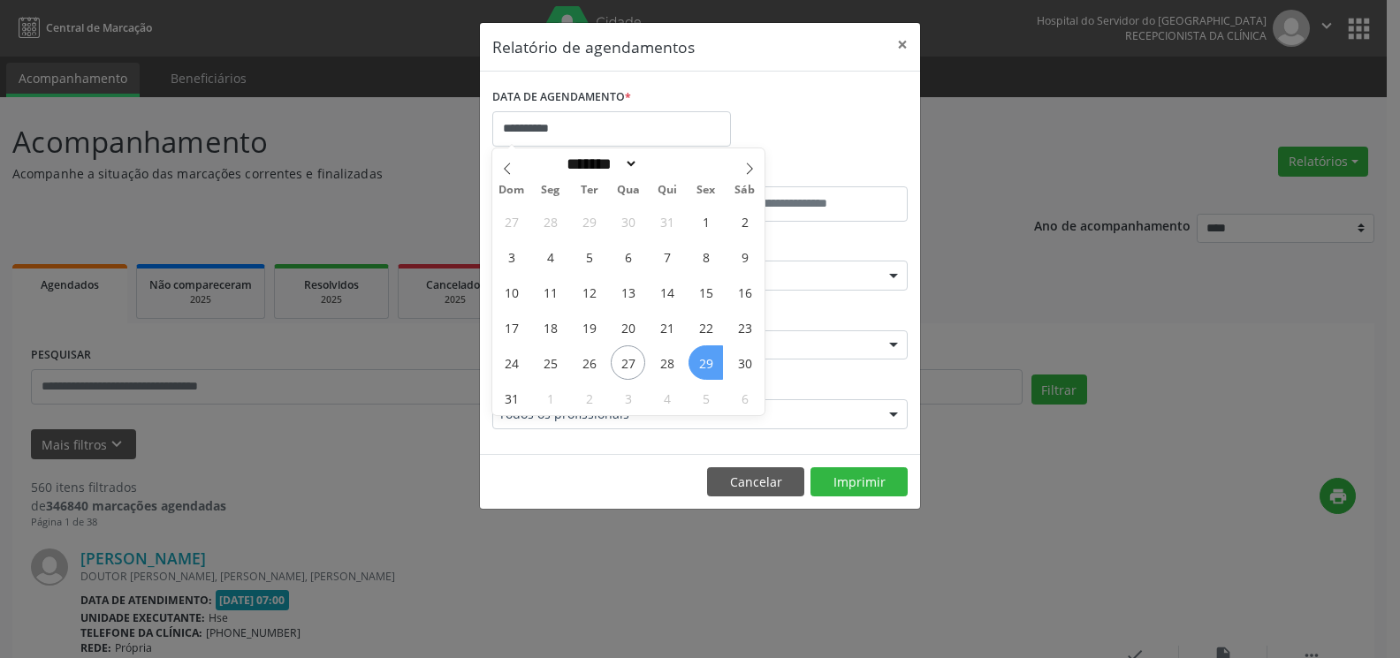
click at [704, 371] on span "29" at bounding box center [705, 362] width 34 height 34
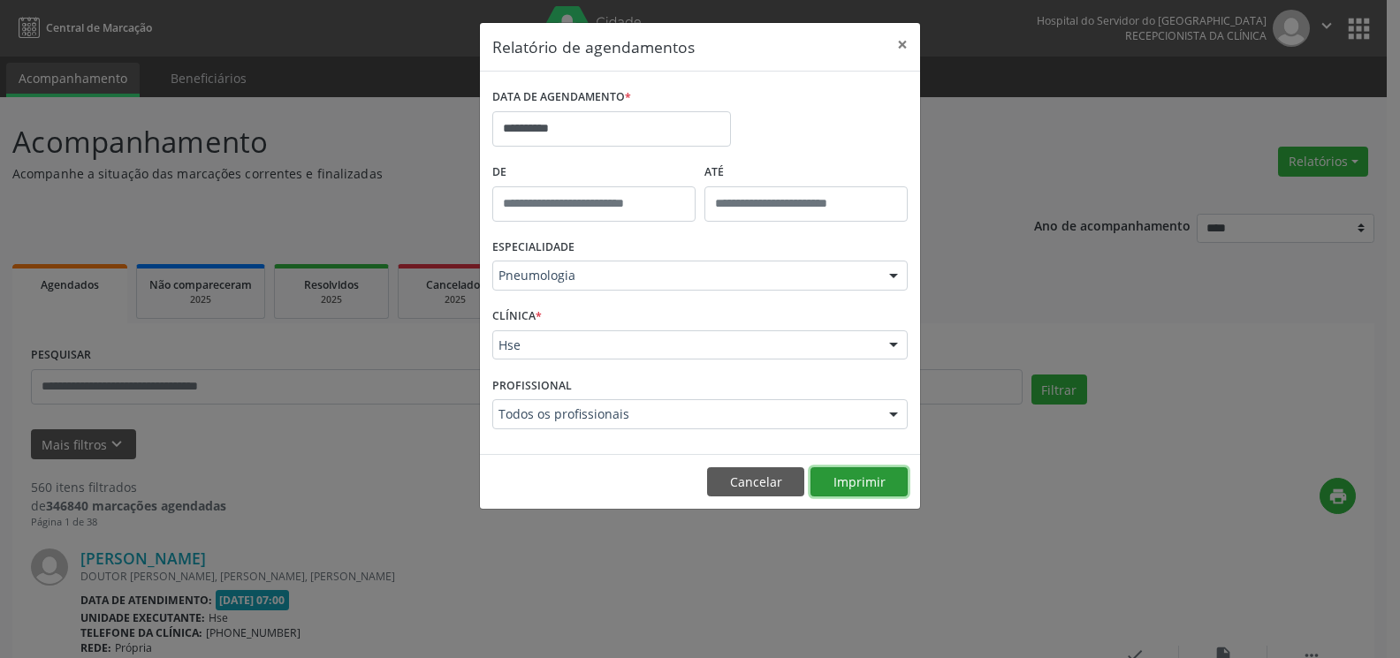
click at [867, 486] on button "Imprimir" at bounding box center [858, 482] width 97 height 30
click at [898, 39] on button "×" at bounding box center [901, 44] width 35 height 43
